Goal: Understand process/instructions

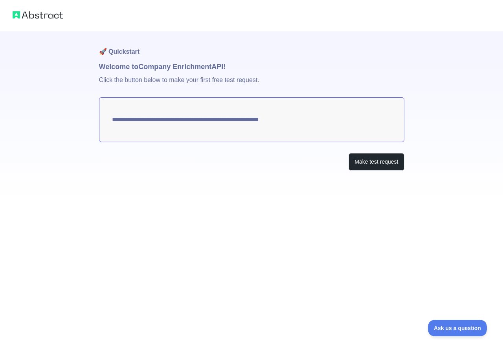
click at [221, 122] on textarea "**********" at bounding box center [251, 119] width 305 height 45
click at [370, 160] on button "Make test request" at bounding box center [376, 162] width 55 height 18
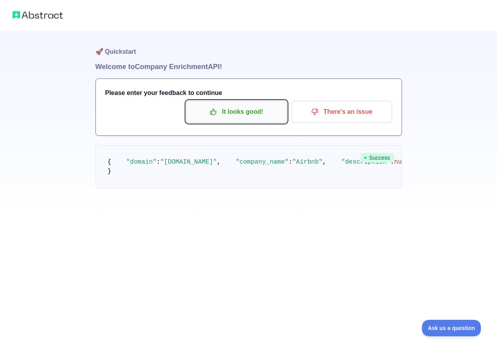
click at [233, 119] on button "It looks good!" at bounding box center [236, 112] width 101 height 22
